Goal: Transaction & Acquisition: Purchase product/service

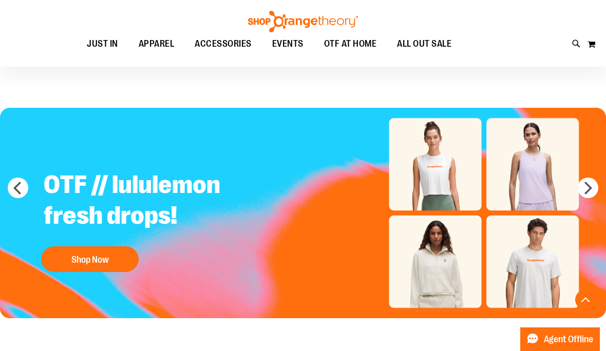
scroll to position [958, 0]
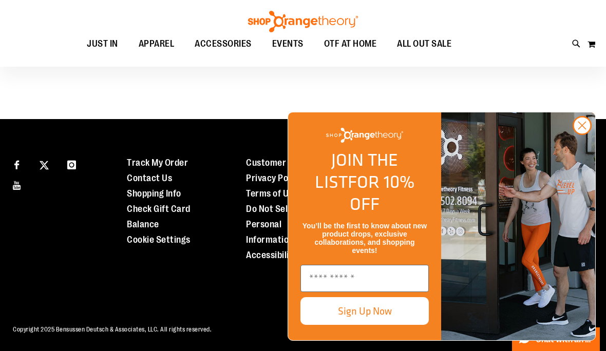
click at [585, 134] on circle "Close dialog" at bounding box center [581, 125] width 17 height 17
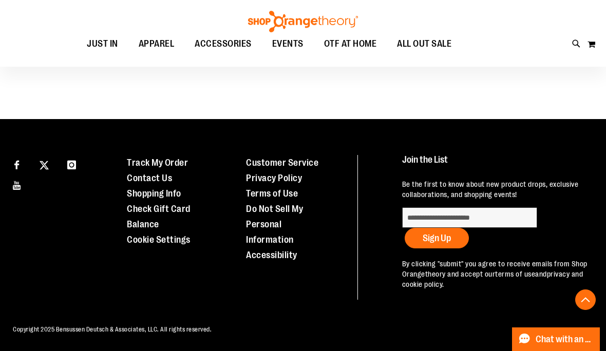
click at [172, 210] on link "Check Gift Card Balance" at bounding box center [159, 217] width 64 height 26
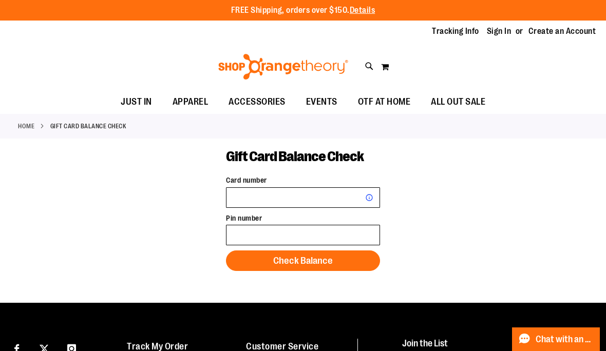
click at [21, 112] on ul "JUST IN JUST IN Balanced Basics New for Women New for Men New Accessories New B…" at bounding box center [303, 102] width 606 height 24
click at [27, 124] on link "Home" at bounding box center [26, 126] width 16 height 9
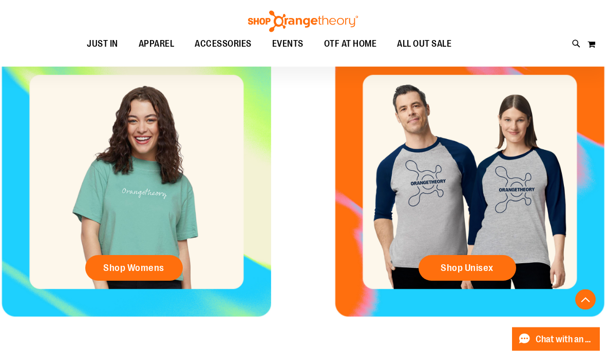
scroll to position [370, 0]
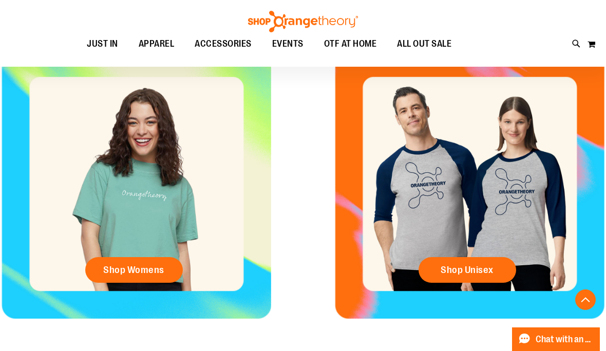
click at [578, 40] on icon at bounding box center [576, 44] width 9 height 12
click at [166, 55] on input "Search" at bounding box center [303, 58] width 478 height 34
type input "*********"
click at [272, 97] on span "E-GIFT CARD (Valid ONLY for [DOMAIN_NAME])" at bounding box center [205, 94] width 146 height 8
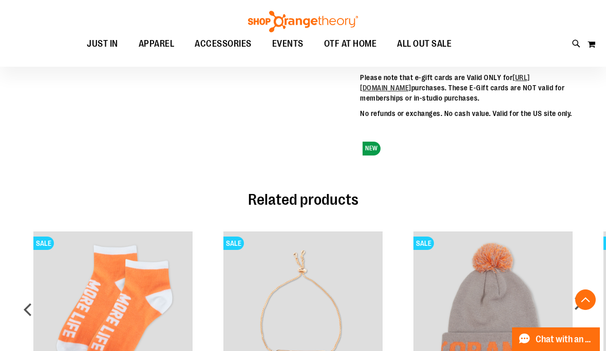
scroll to position [594, 0]
